Goal: Task Accomplishment & Management: Use online tool/utility

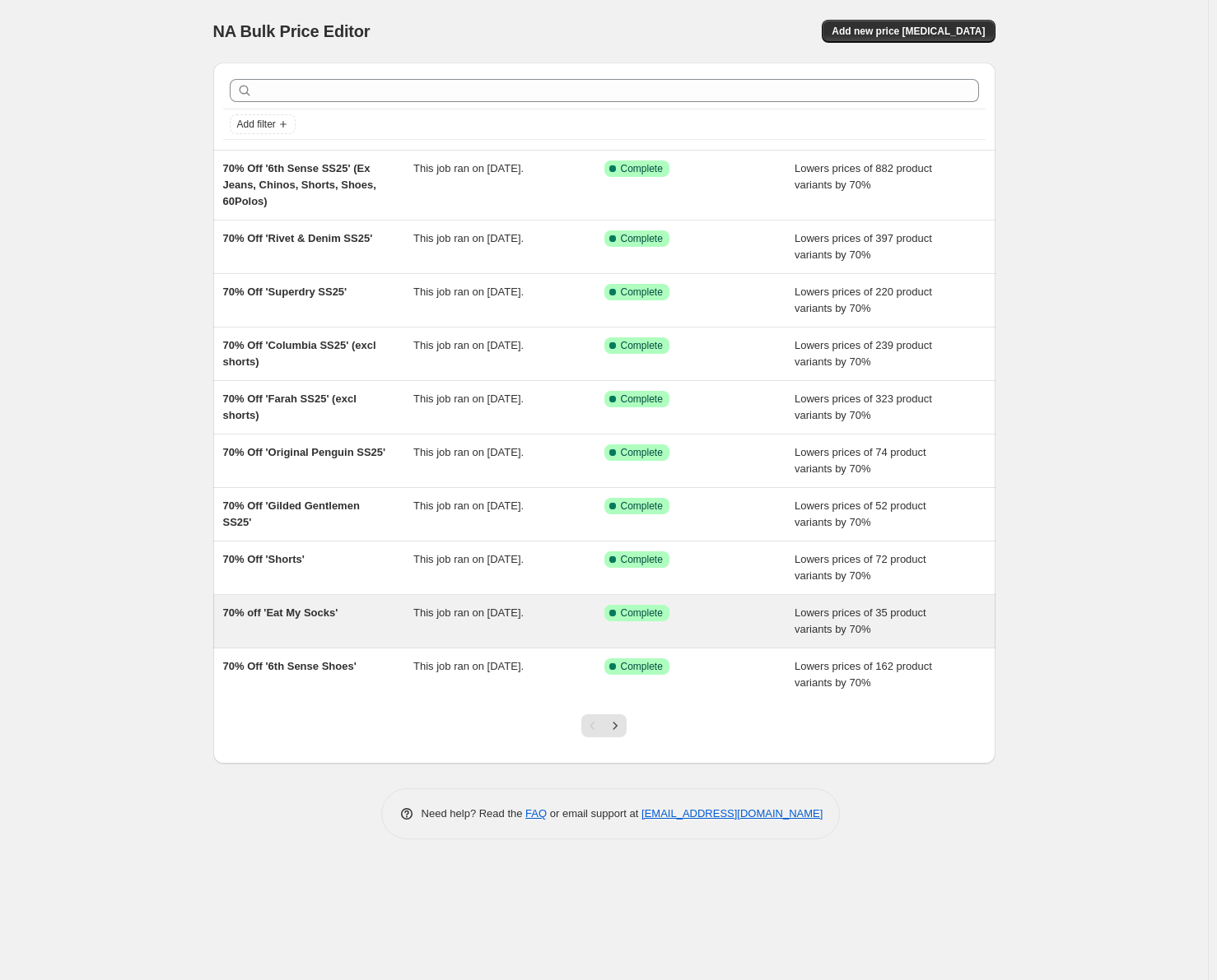
click at [395, 616] on div "70% off 'Eat My Socks'" at bounding box center [318, 622] width 191 height 33
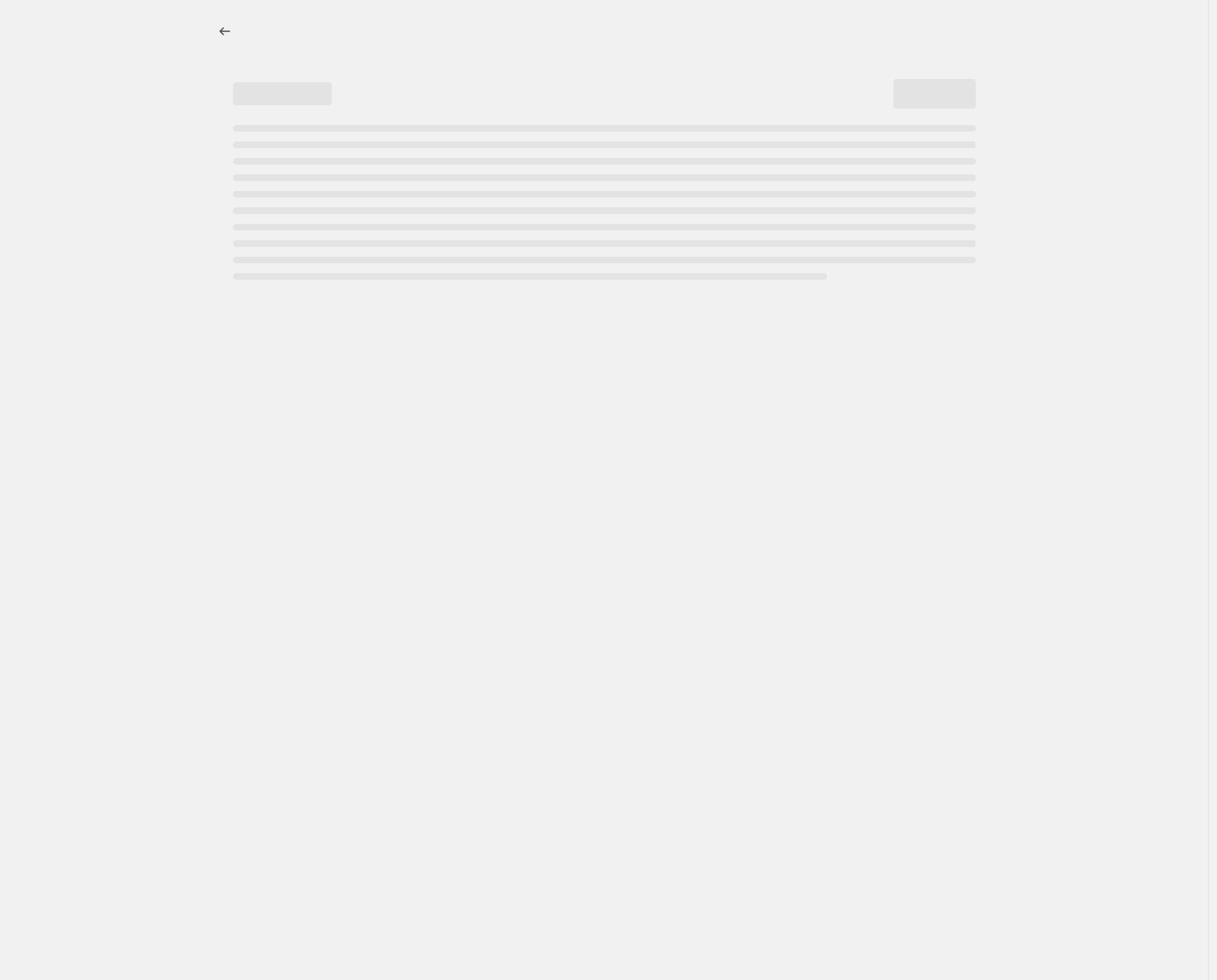
select select "percentage"
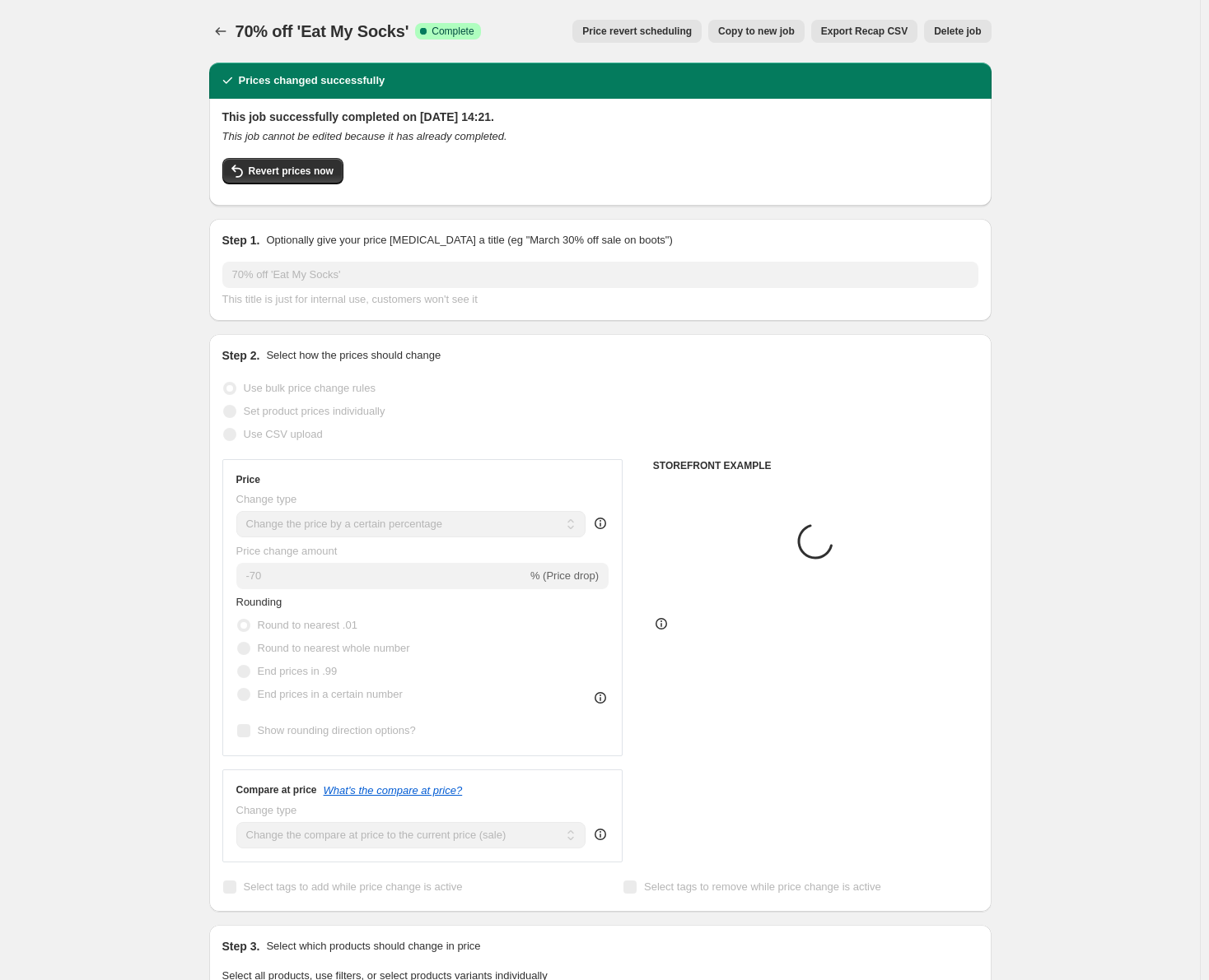
select select "tag"
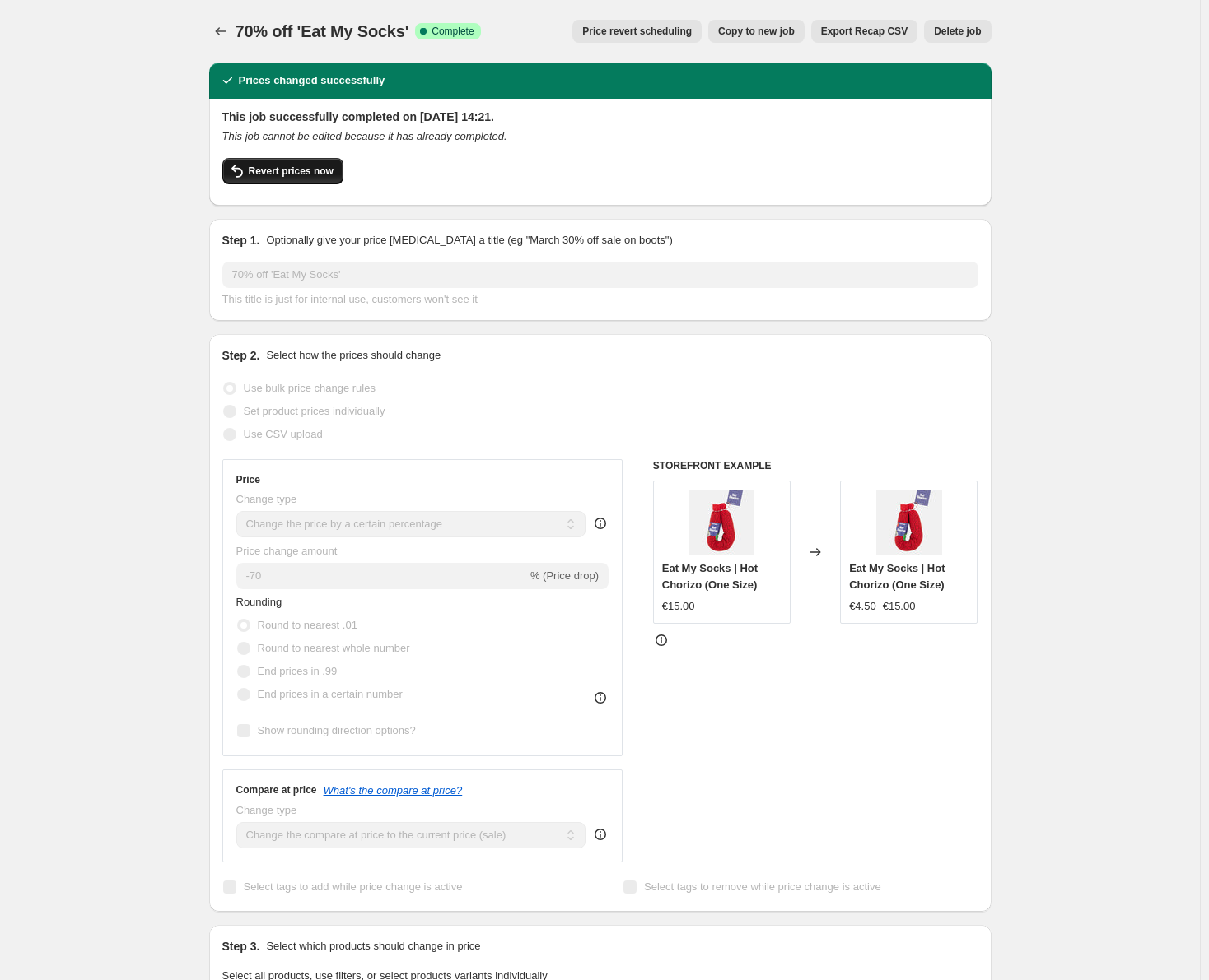
click at [289, 170] on span "Revert prices now" at bounding box center [291, 170] width 85 height 13
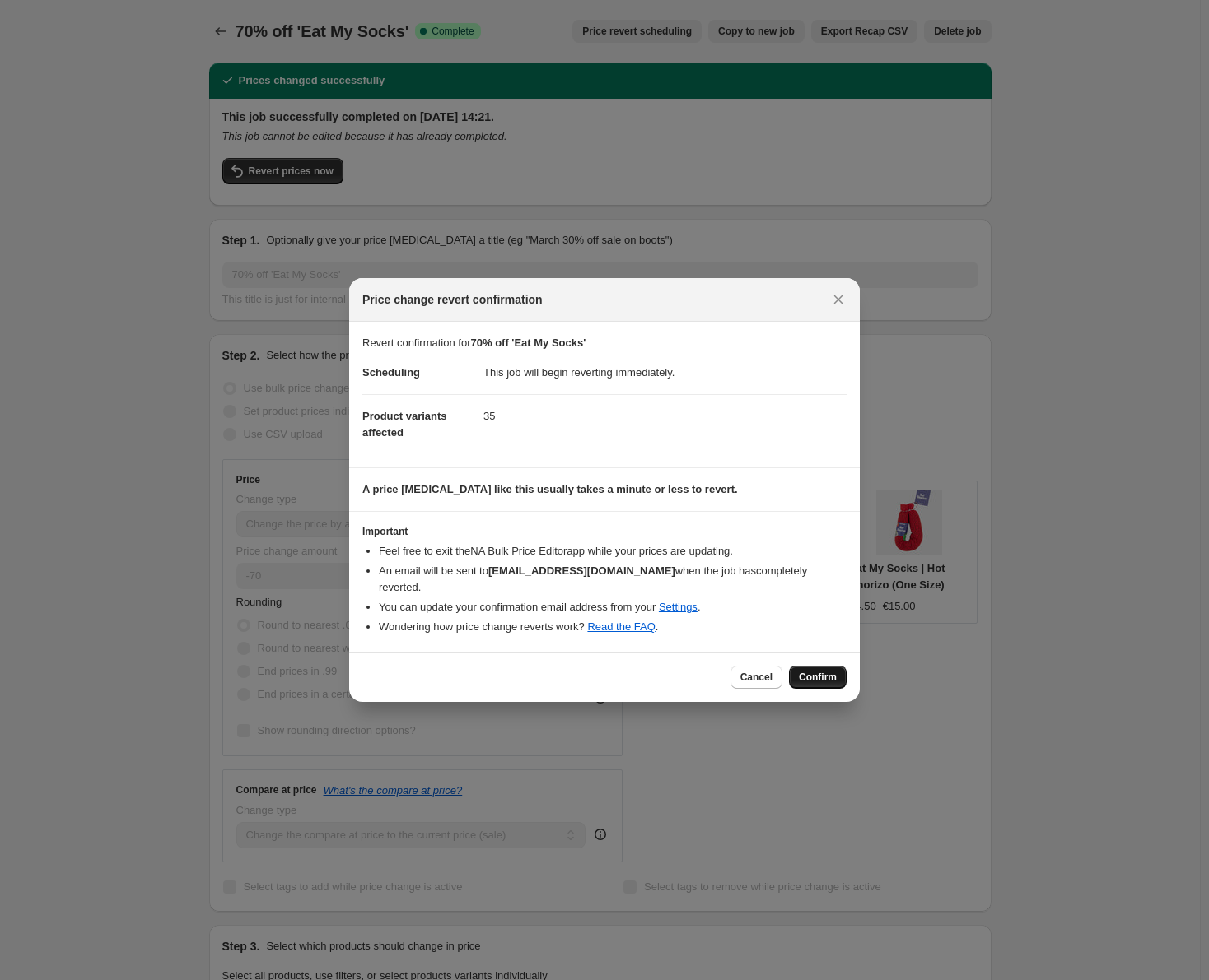
click at [834, 671] on span "Confirm" at bounding box center [817, 677] width 38 height 13
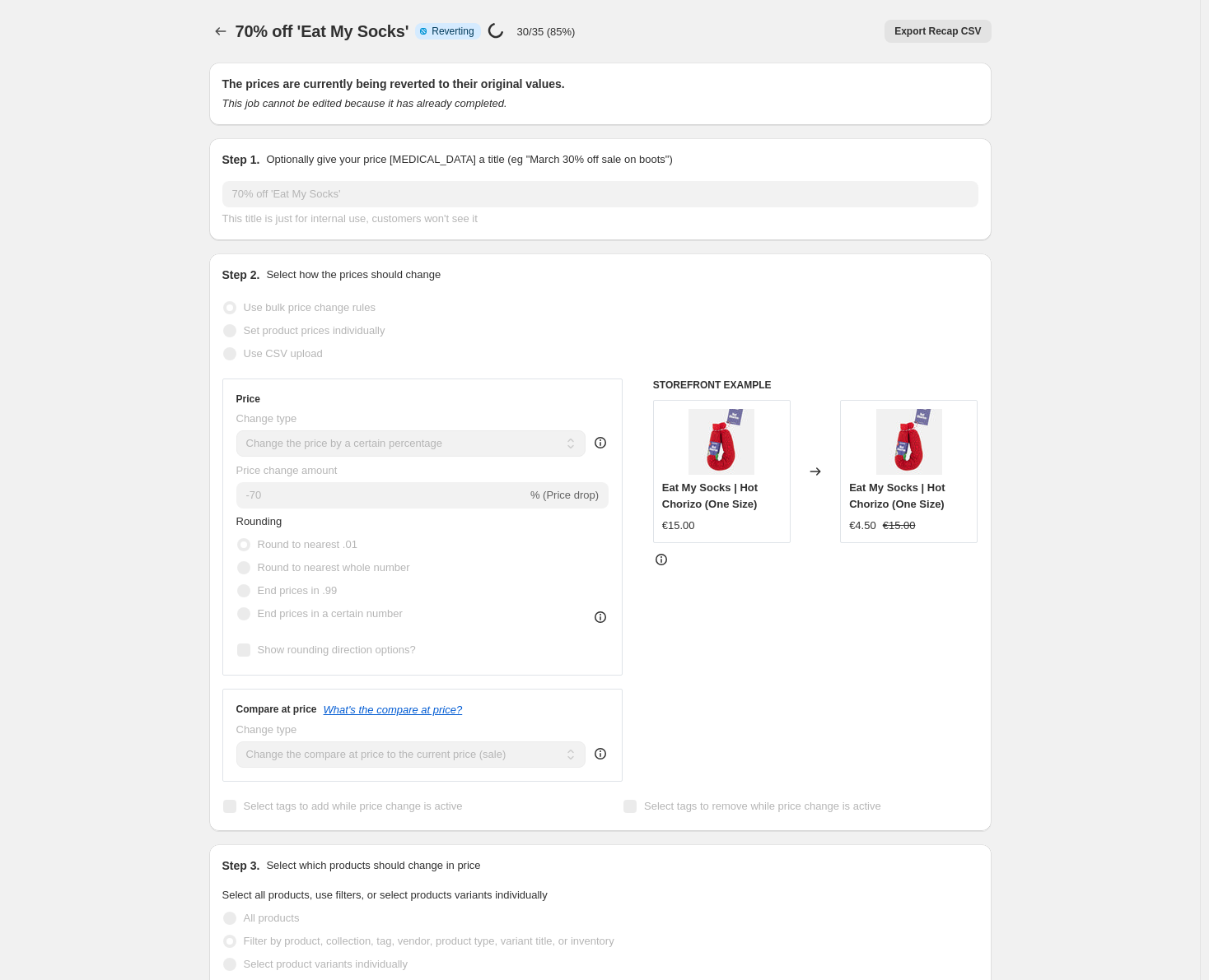
select select "percentage"
select select "tag"
